Goal: Find specific page/section: Find specific page/section

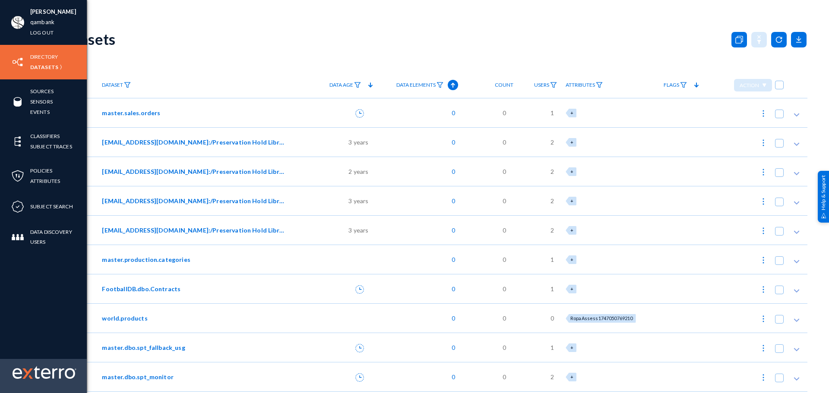
click at [46, 371] on img at bounding box center [45, 372] width 64 height 13
